Goal: Task Accomplishment & Management: Use online tool/utility

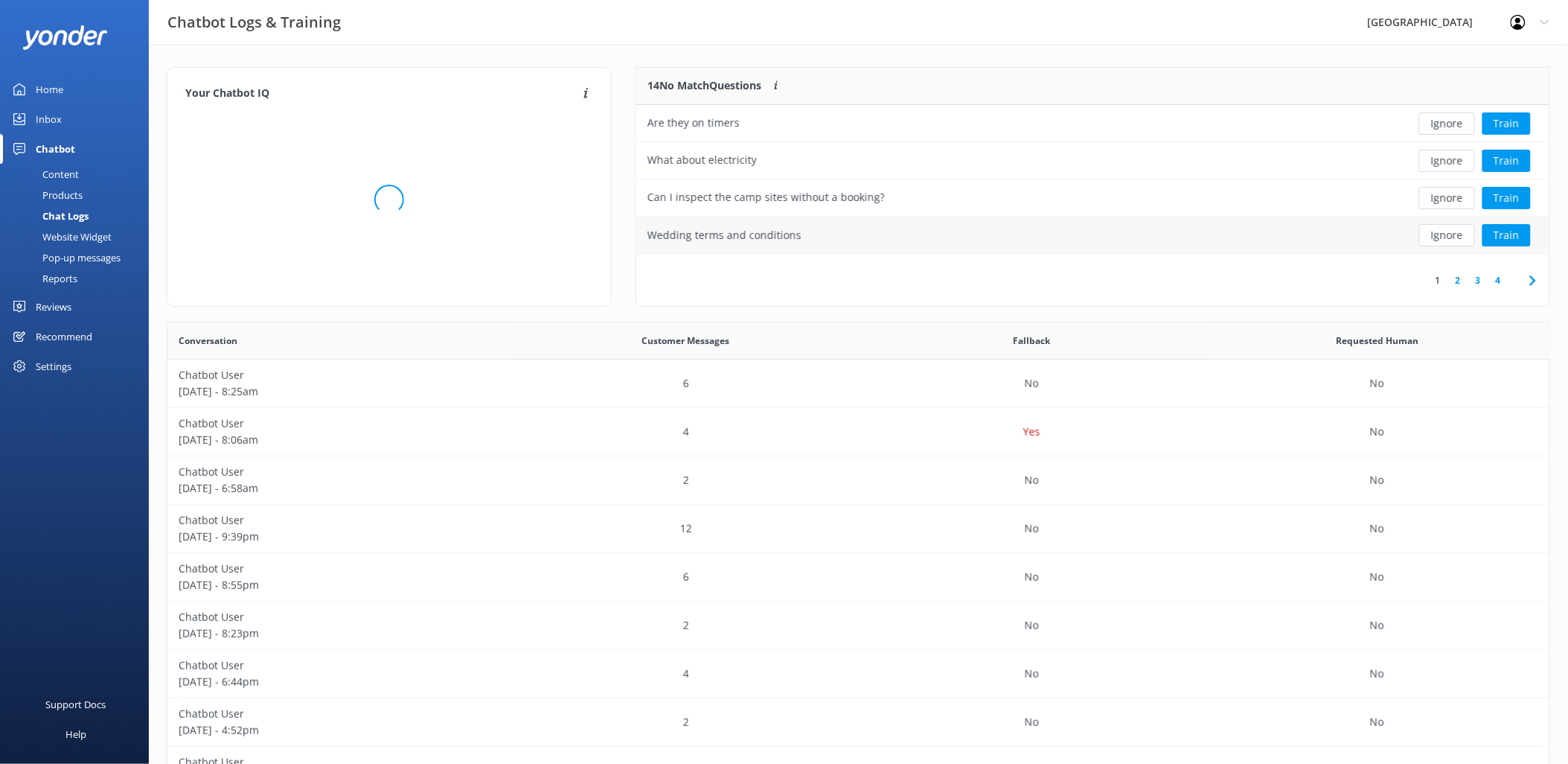
scroll to position [174, 901]
click at [1458, 279] on link "2" at bounding box center [1458, 279] width 20 height 14
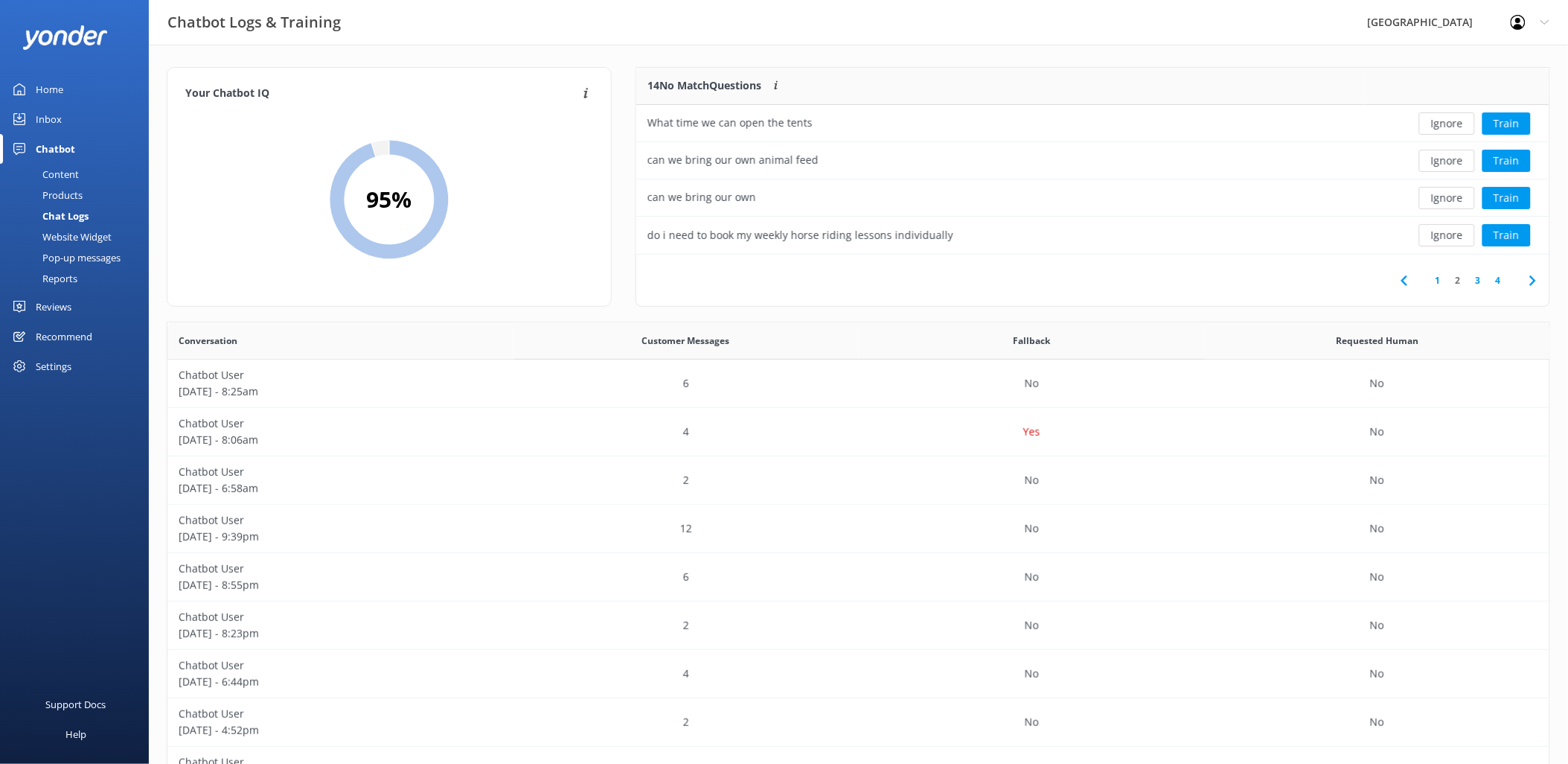
click at [1478, 281] on link "3" at bounding box center [1478, 279] width 20 height 14
